Goal: Download file/media

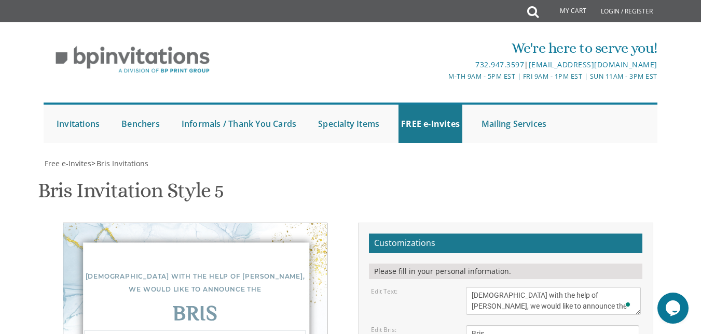
drag, startPoint x: 513, startPoint y: 157, endPoint x: 546, endPoint y: 158, distance: 33.2
drag, startPoint x: 517, startPoint y: 178, endPoint x: 469, endPoint y: 179, distance: 47.7
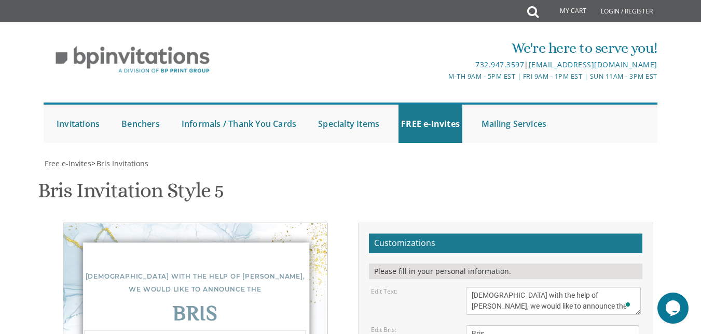
type textarea "Of our dear son [DATE] bris at 9 AM [GEOGRAPHIC_DATA] Rechov Penina 4 in Ezras …"
drag, startPoint x: 576, startPoint y: 227, endPoint x: 462, endPoint y: 182, distance: 122.7
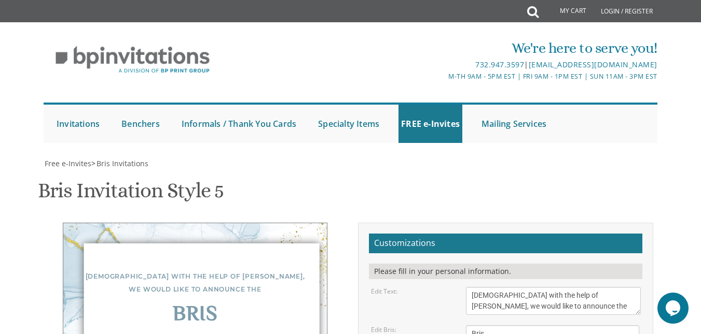
type input "[EMAIL_ADDRESS][DOMAIN_NAME]"
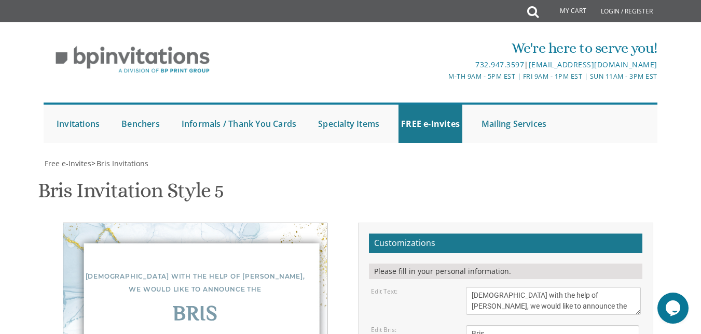
scroll to position [344, 0]
